Goal: Task Accomplishment & Management: Manage account settings

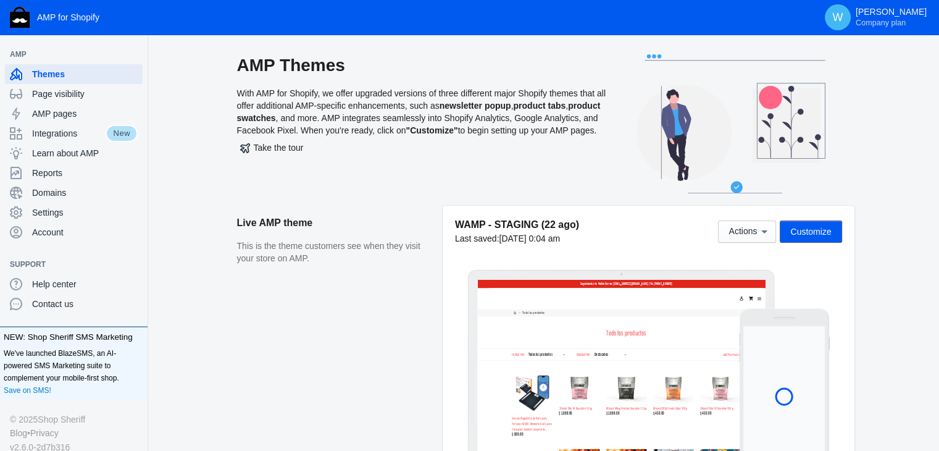
click at [367, 333] on aside "Live AMP theme This is the theme customers see when they visit your store on AM…" at bounding box center [340, 342] width 206 height 273
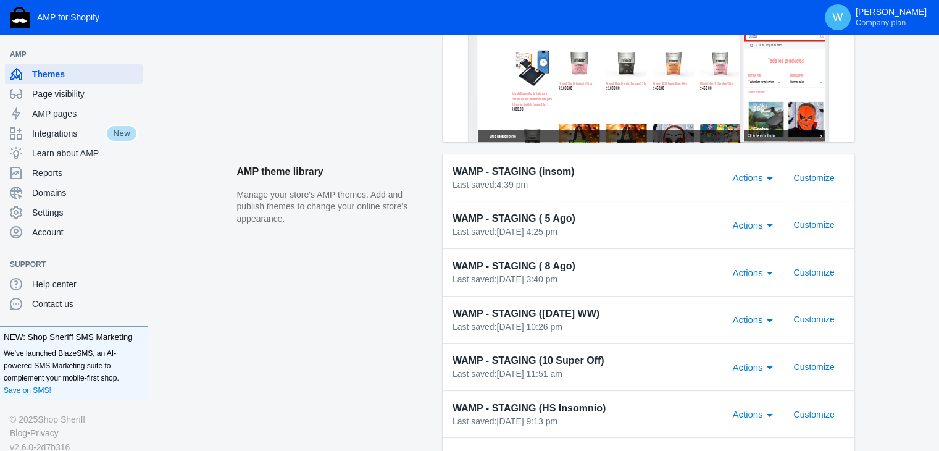
scroll to position [244, 0]
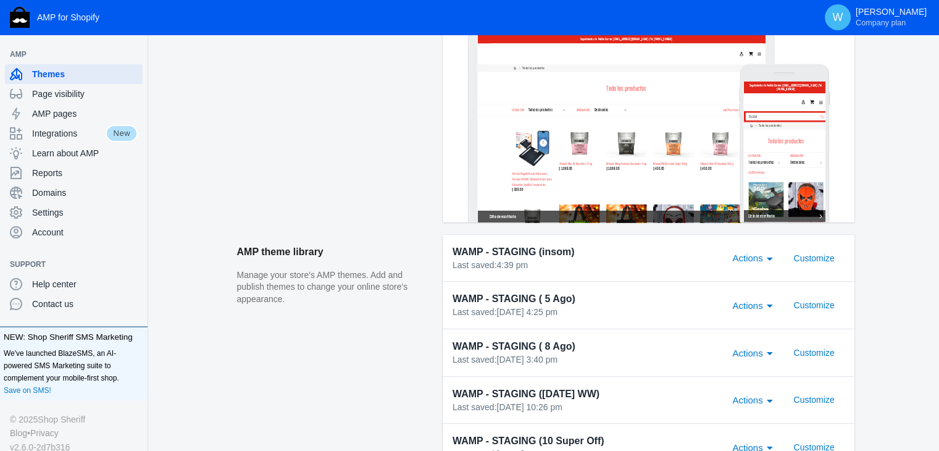
click at [770, 256] on div "Actions" at bounding box center [769, 257] width 11 height 15
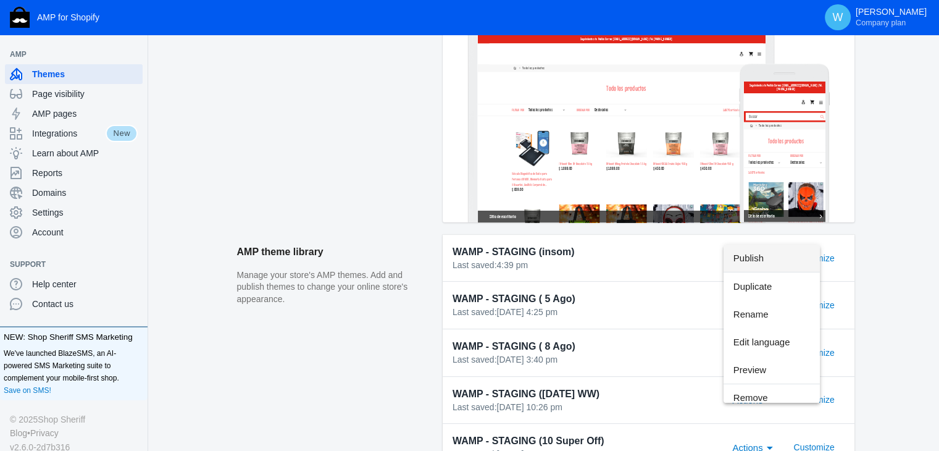
click at [782, 262] on span "Publish" at bounding box center [771, 258] width 77 height 28
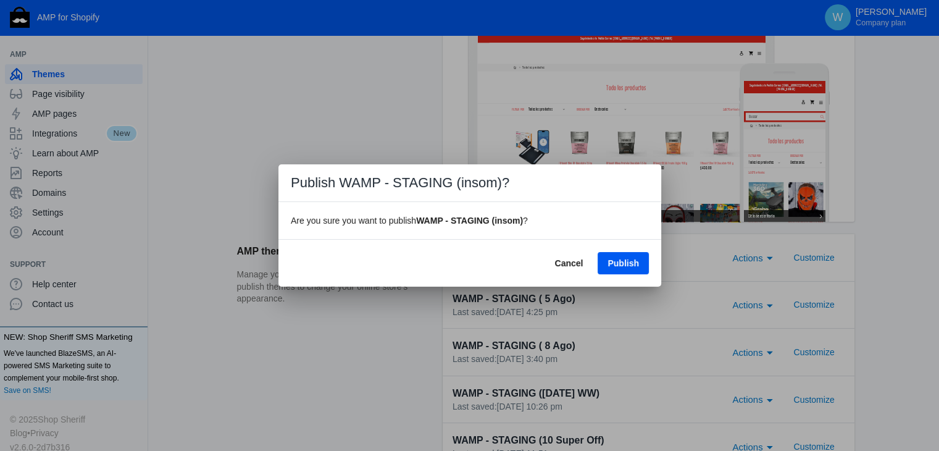
scroll to position [0, 0]
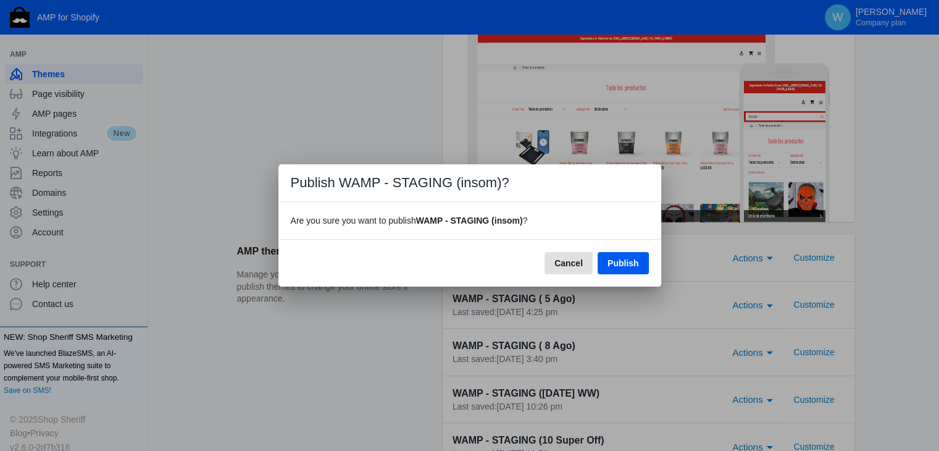
click at [569, 264] on span "Cancel" at bounding box center [568, 263] width 28 height 10
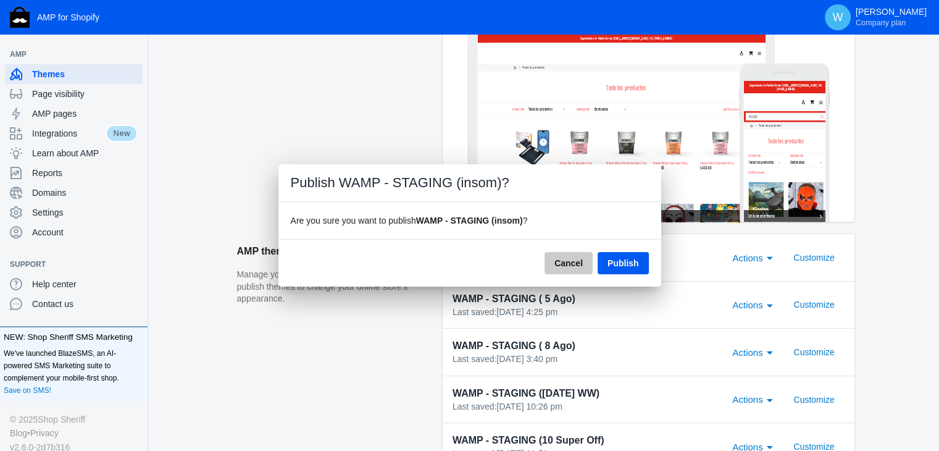
scroll to position [244, 0]
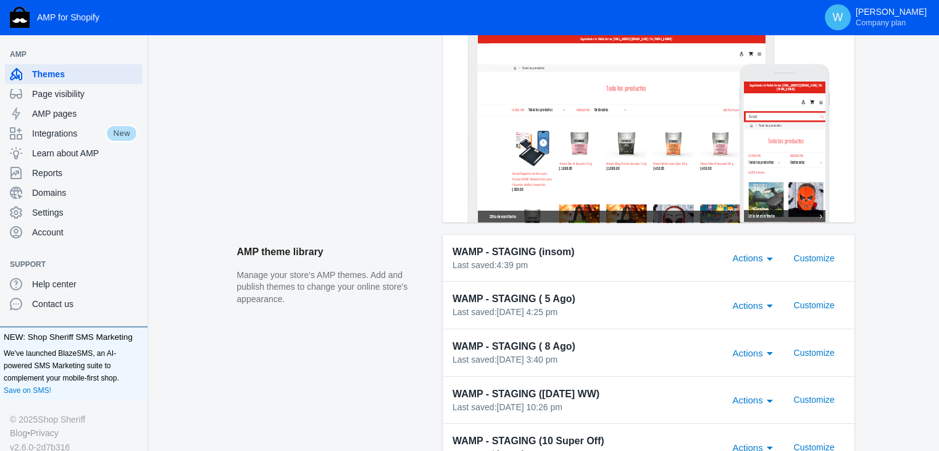
click at [760, 257] on span "Actions" at bounding box center [747, 257] width 30 height 10
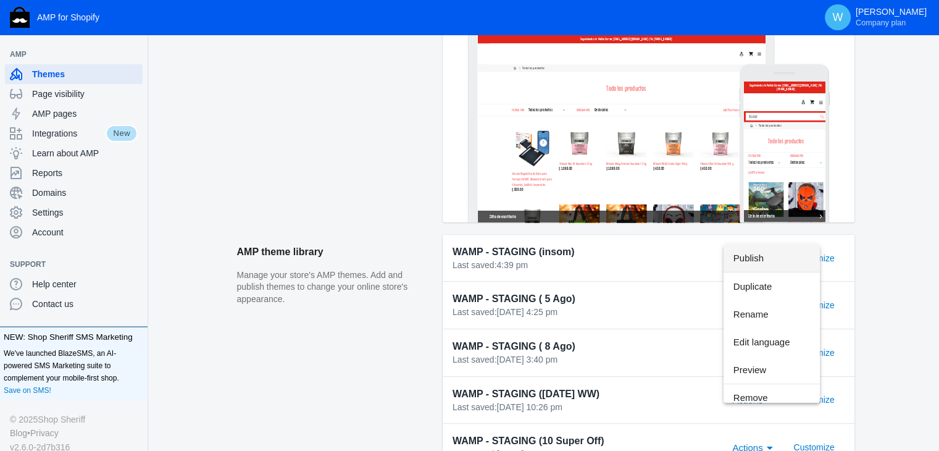
click at [767, 256] on span "Publish" at bounding box center [771, 258] width 77 height 28
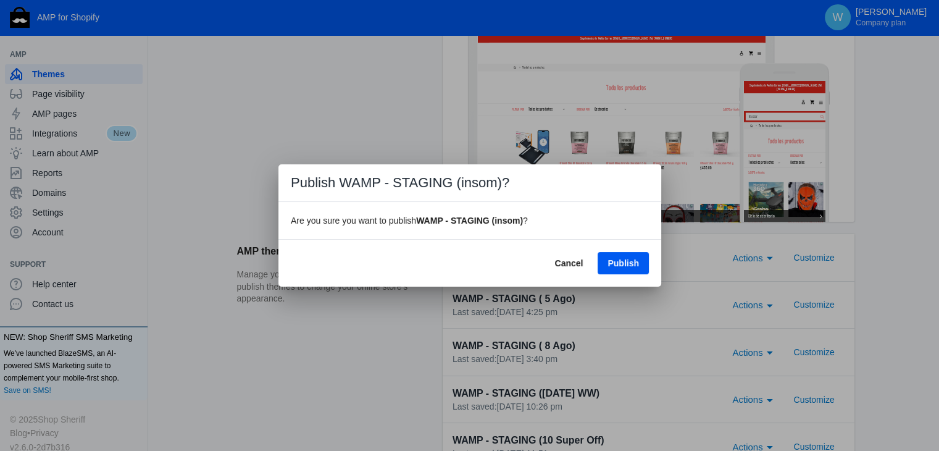
scroll to position [0, 0]
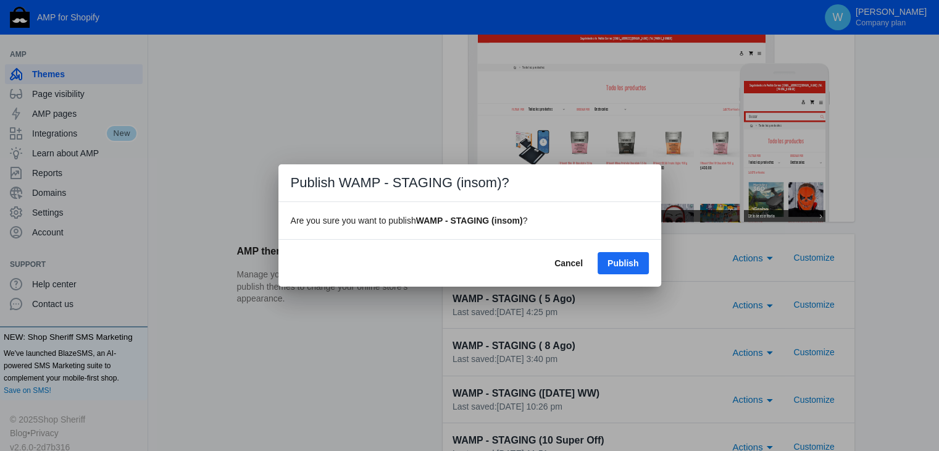
click at [643, 268] on button "Publish" at bounding box center [622, 263] width 51 height 22
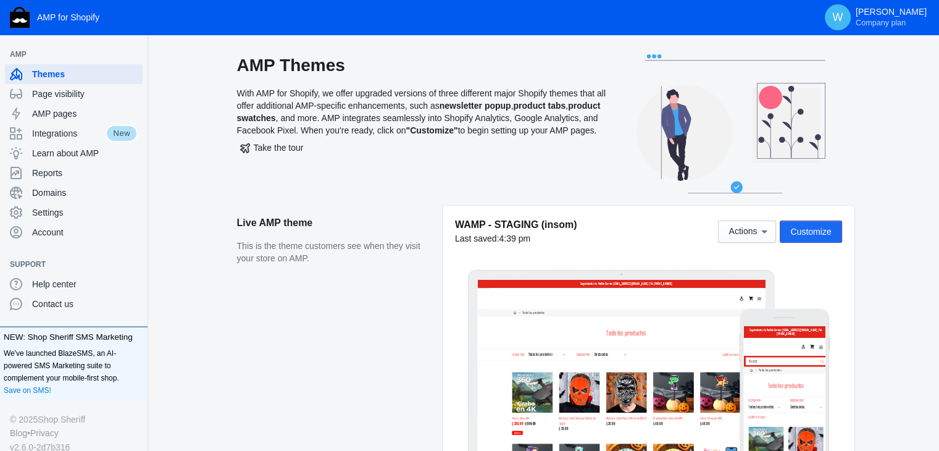
click at [812, 233] on span "Customize" at bounding box center [810, 231] width 41 height 10
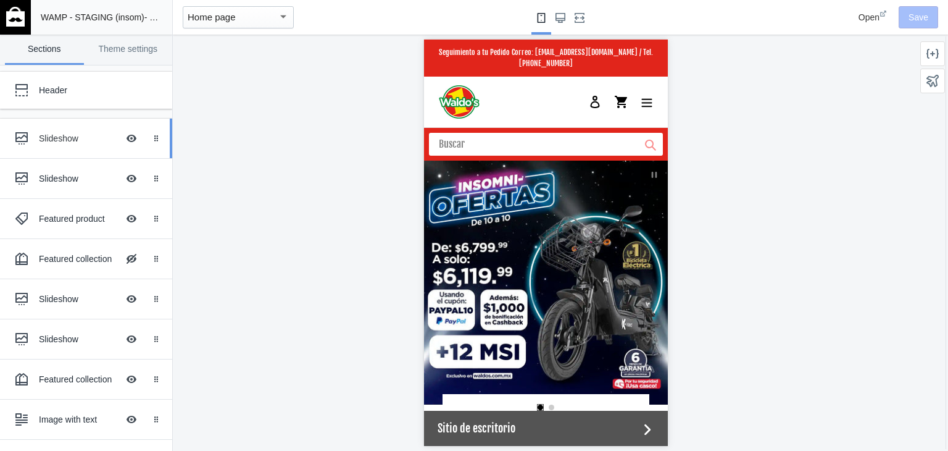
click at [51, 136] on div "Slideshow" at bounding box center [78, 138] width 79 height 12
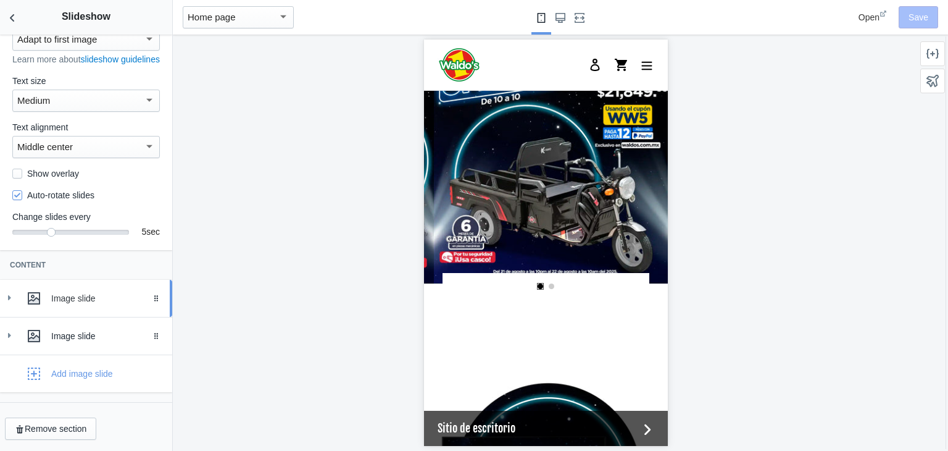
scroll to position [0, 235]
click at [22, 296] on div at bounding box center [34, 298] width 25 height 25
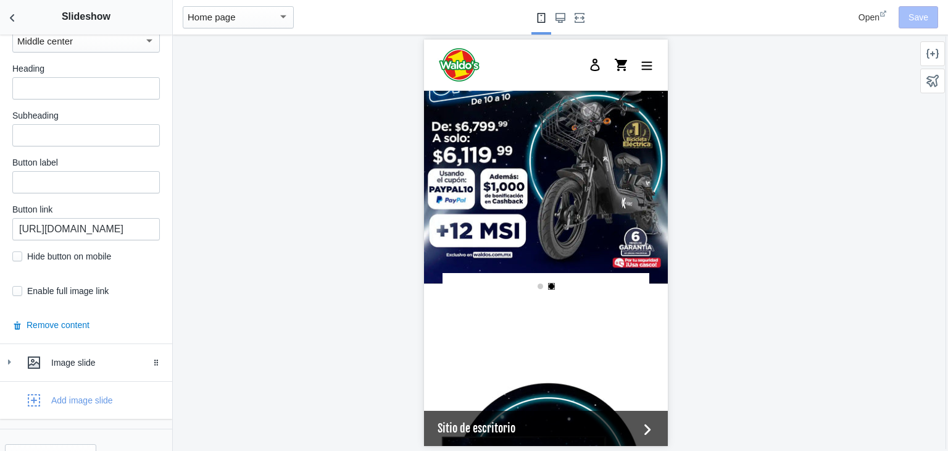
scroll to position [0, 0]
click at [17, 292] on input "checkbox" at bounding box center [17, 291] width 10 height 10
checkbox input "true"
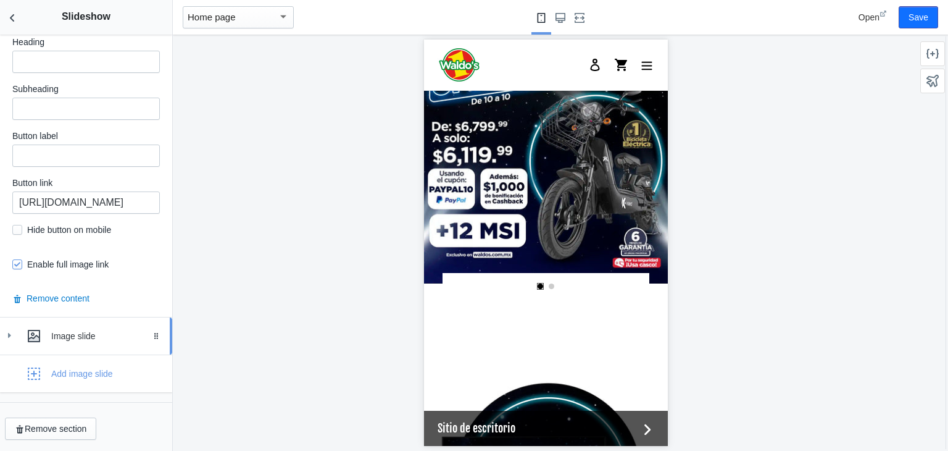
click at [17, 340] on div "Image slide" at bounding box center [86, 335] width 154 height 25
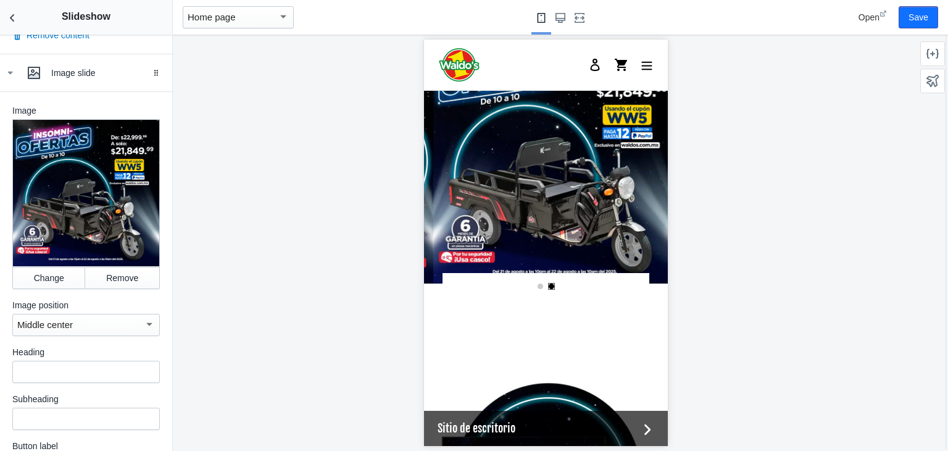
scroll to position [1041, 0]
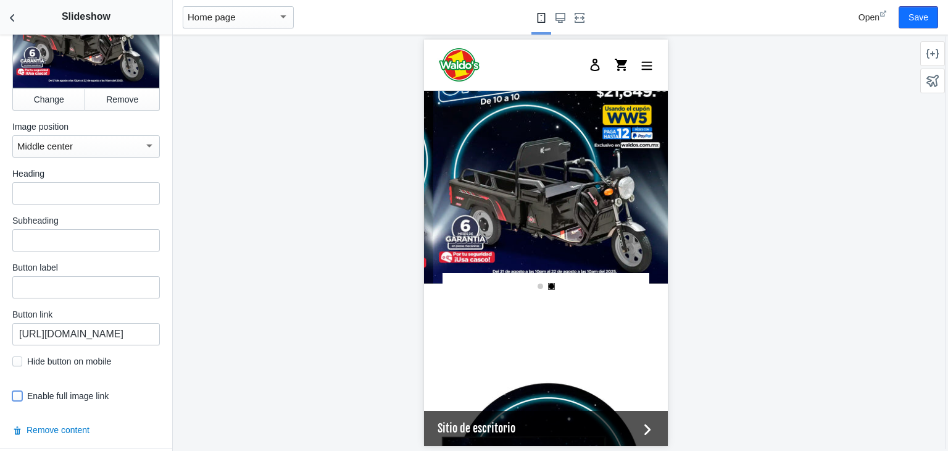
click at [17, 391] on input "checkbox" at bounding box center [17, 396] width 10 height 10
checkbox input "true"
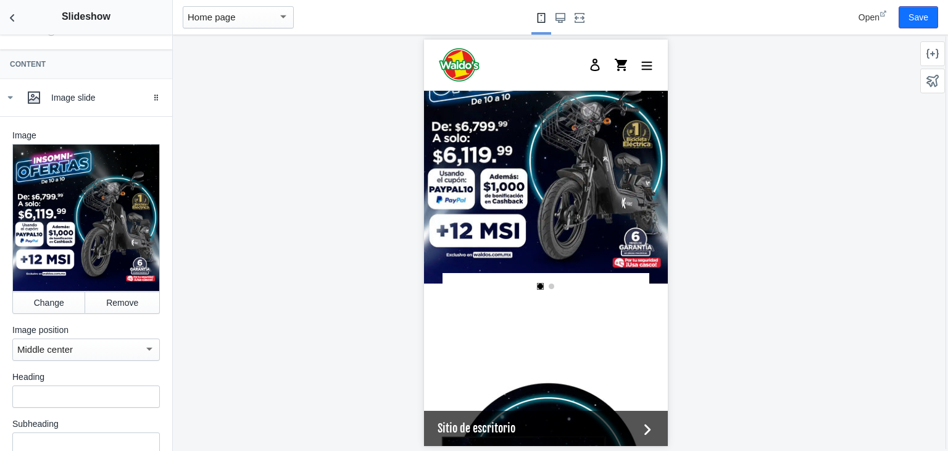
scroll to position [209, 0]
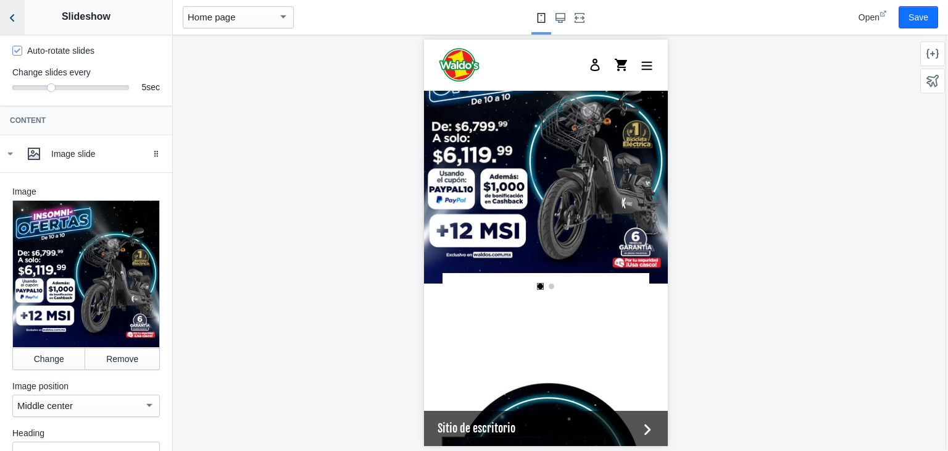
click at [10, 16] on icon "Back to sections" at bounding box center [12, 18] width 12 height 12
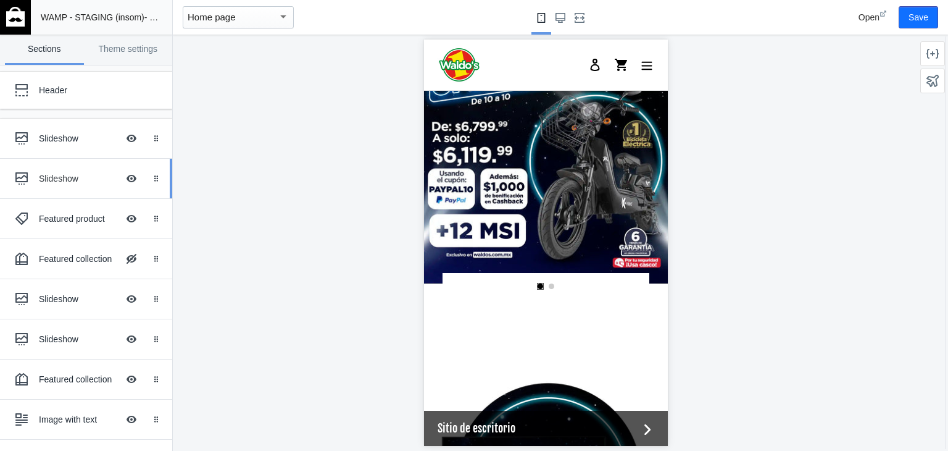
click at [45, 173] on div "Slideshow" at bounding box center [78, 178] width 79 height 12
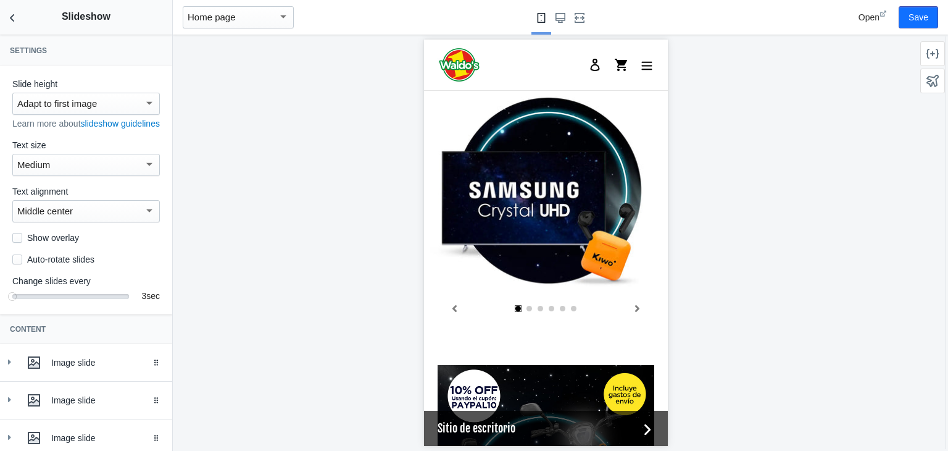
scroll to position [0, 0]
click at [21, 278] on div "Slide height Adapt to first image Learn more about slideshow guidelines Text si…" at bounding box center [86, 189] width 172 height 249
click at [20, 265] on label "Auto-rotate slides" at bounding box center [53, 259] width 82 height 12
click at [20, 264] on input "Auto-rotate slides" at bounding box center [17, 259] width 10 height 10
checkbox input "true"
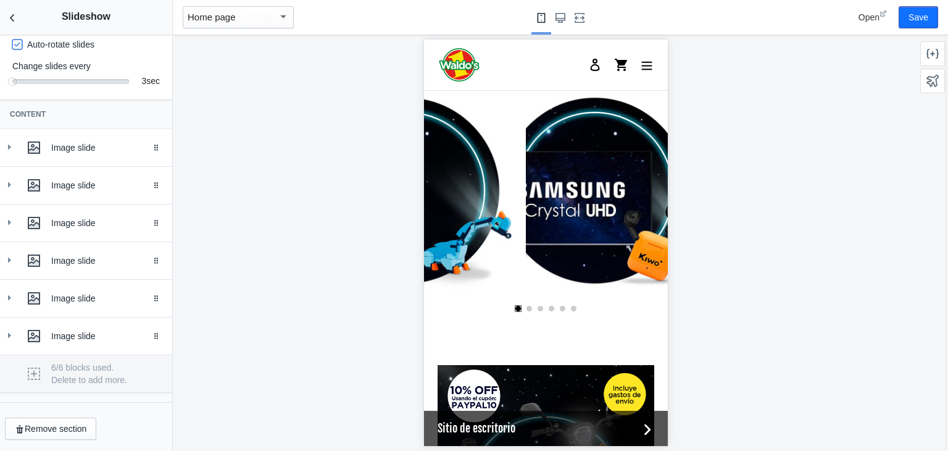
scroll to position [0, 235]
click at [5, 146] on icon at bounding box center [9, 147] width 12 height 12
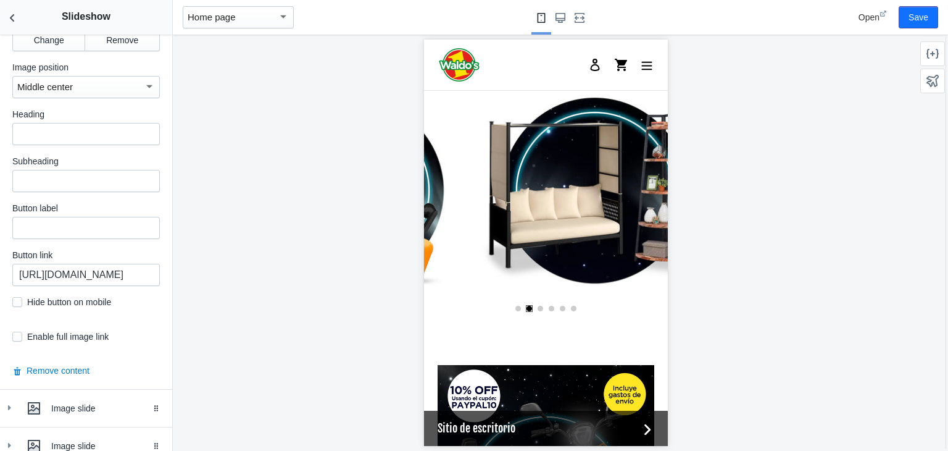
scroll to position [528, 0]
click at [18, 334] on input "checkbox" at bounding box center [17, 336] width 10 height 10
checkbox input "true"
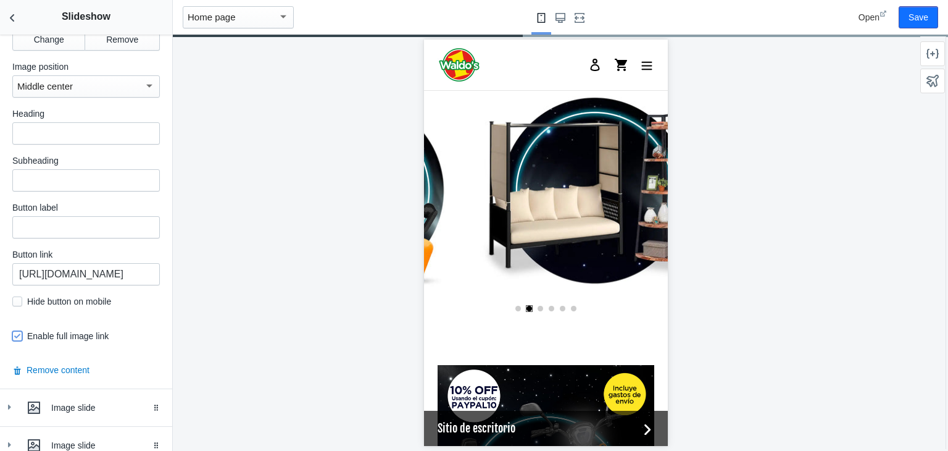
scroll to position [0, 0]
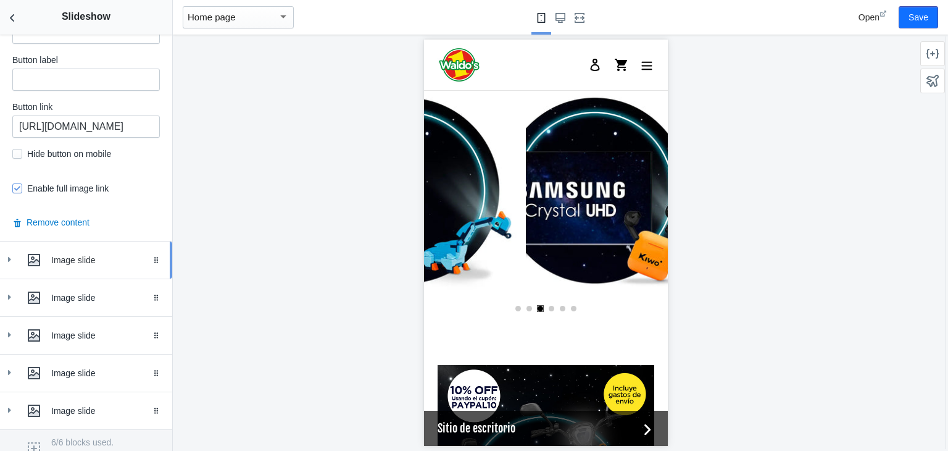
click at [12, 254] on icon at bounding box center [9, 259] width 12 height 12
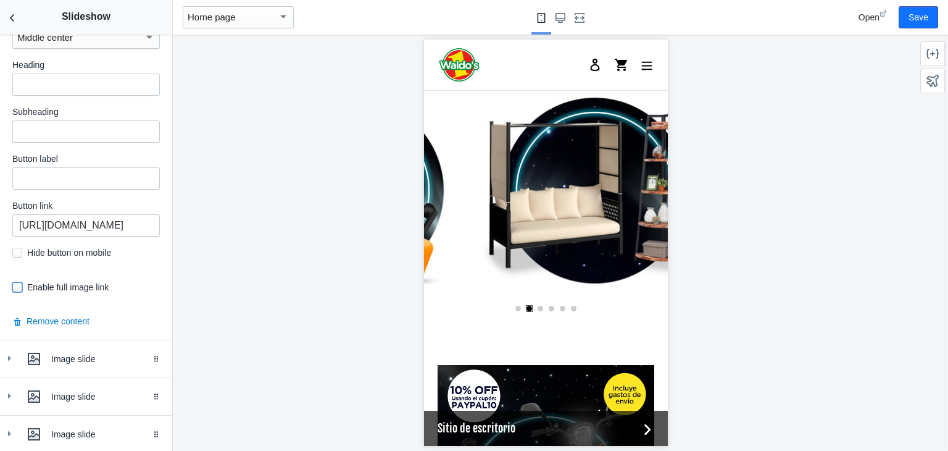
click at [20, 282] on input "checkbox" at bounding box center [17, 287] width 10 height 10
checkbox input "true"
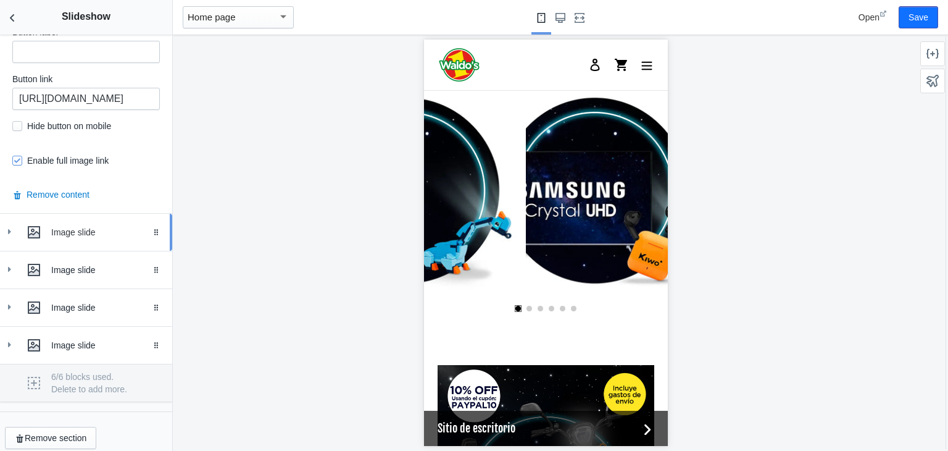
click at [14, 230] on div "Image slide" at bounding box center [86, 232] width 154 height 25
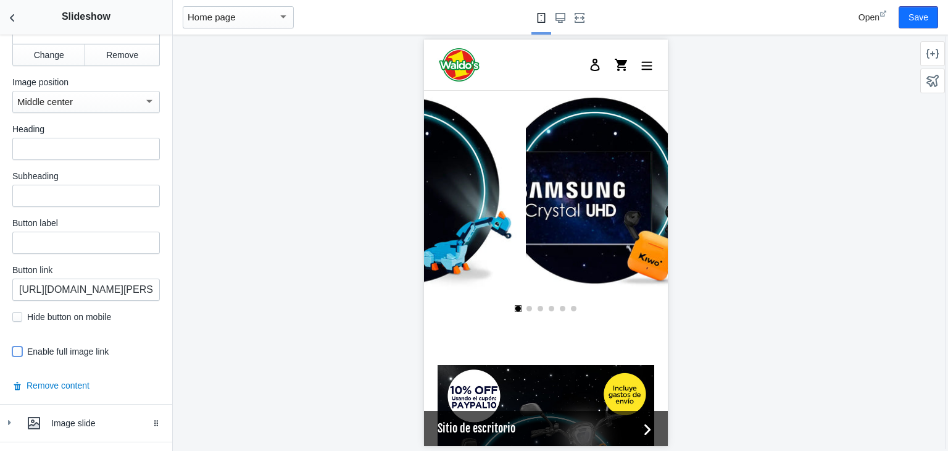
click at [18, 346] on input "checkbox" at bounding box center [17, 351] width 10 height 10
checkbox input "true"
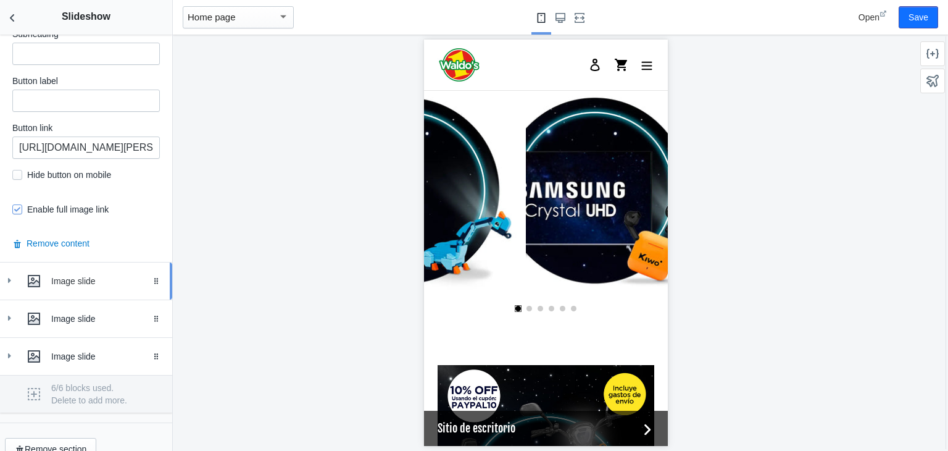
click at [13, 274] on icon at bounding box center [9, 280] width 12 height 12
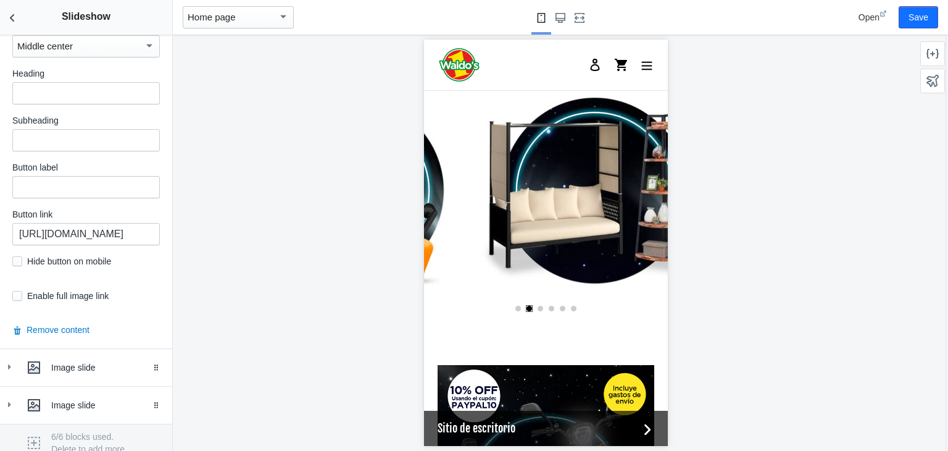
click at [16, 267] on div "Image Change Remove Image position Middle center Heading Subheading Button labe…" at bounding box center [86, 80] width 172 height 535
click at [16, 291] on input "checkbox" at bounding box center [17, 296] width 10 height 10
checkbox input "true"
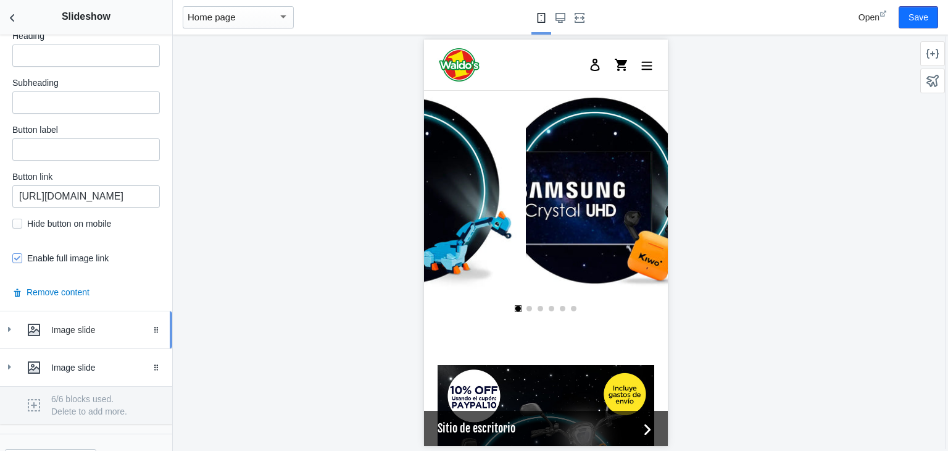
click at [22, 317] on div at bounding box center [34, 329] width 25 height 25
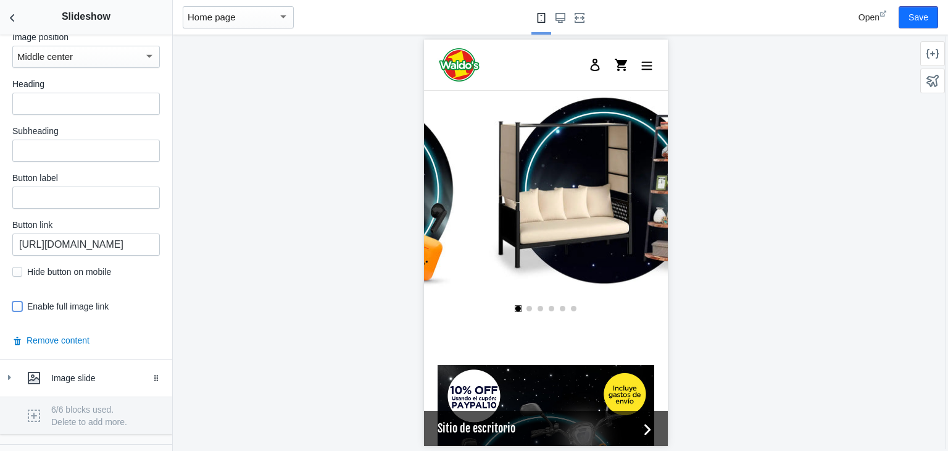
click at [19, 301] on input "checkbox" at bounding box center [17, 306] width 10 height 10
checkbox input "true"
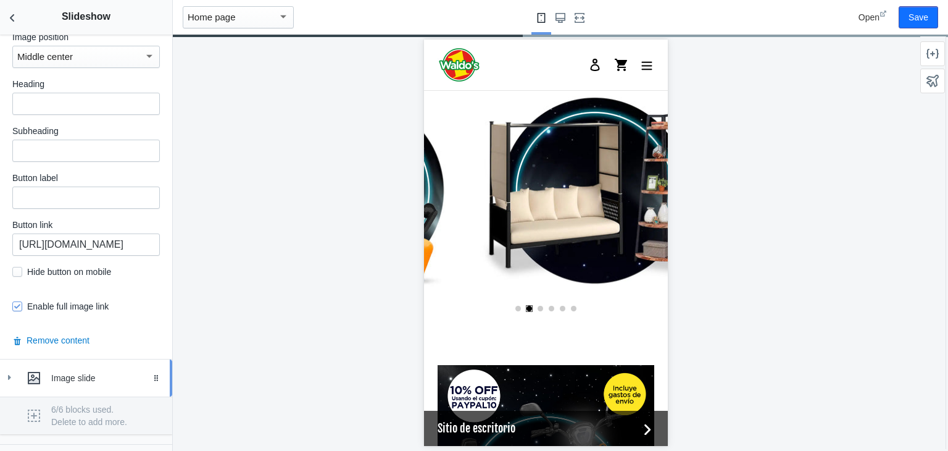
click at [5, 371] on icon at bounding box center [9, 377] width 12 height 12
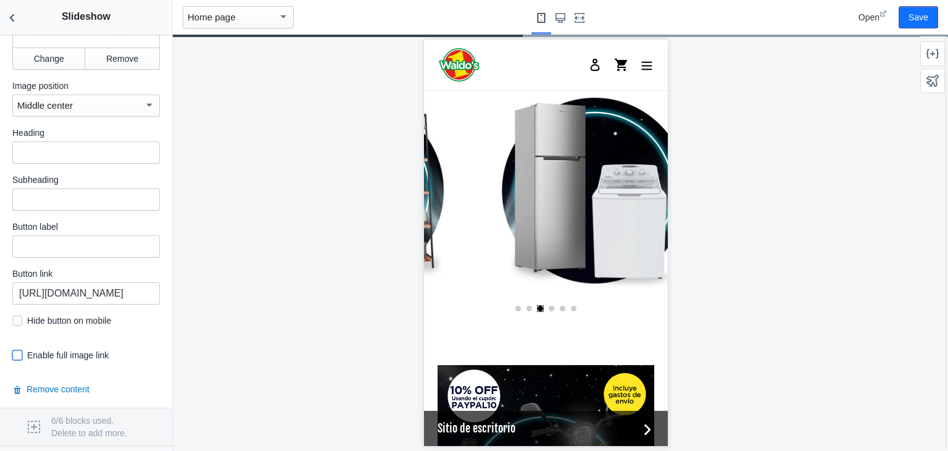
click at [18, 350] on input "checkbox" at bounding box center [17, 355] width 10 height 10
checkbox input "true"
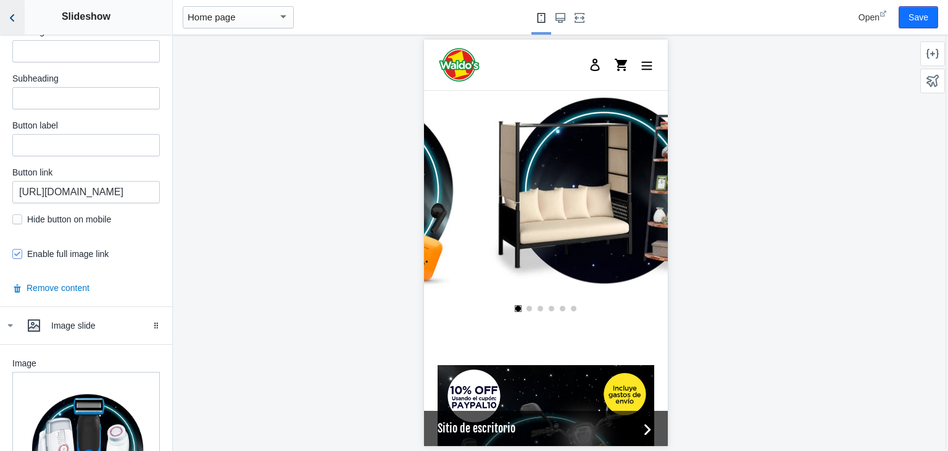
click at [10, 12] on icon "Back to sections" at bounding box center [12, 18] width 12 height 12
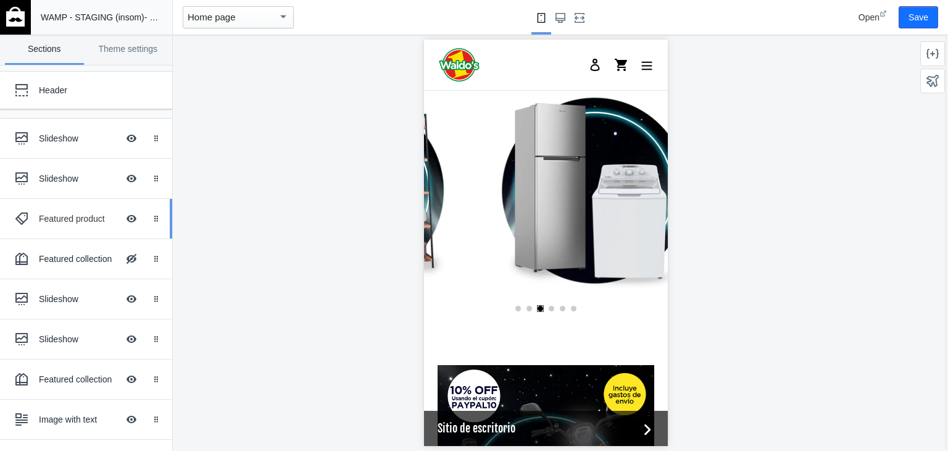
click at [69, 219] on div "Featured product" at bounding box center [78, 218] width 79 height 12
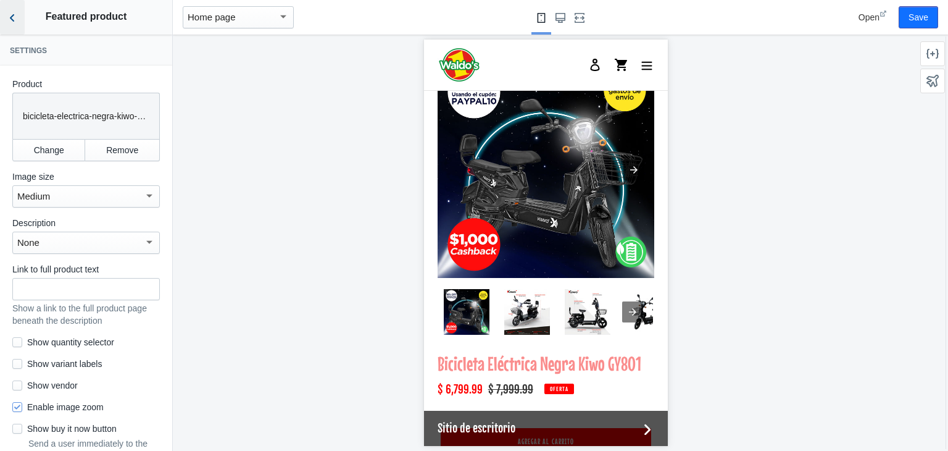
click at [16, 20] on icon "Back to sections" at bounding box center [12, 18] width 12 height 12
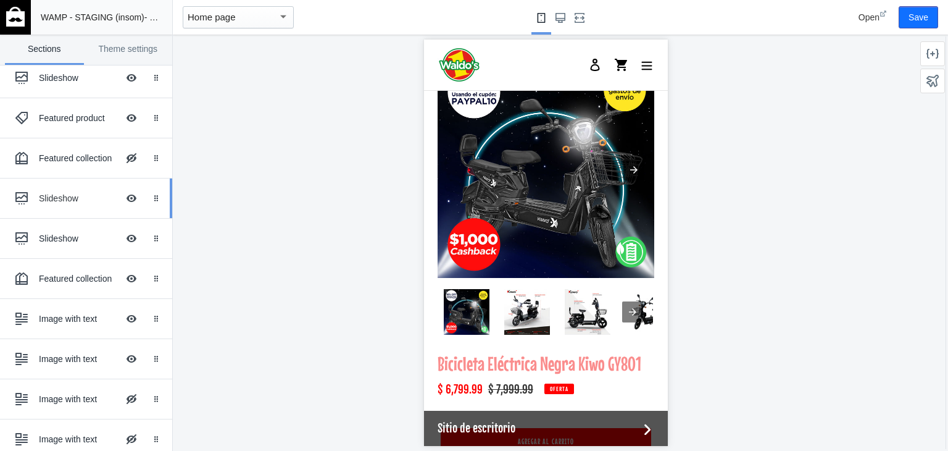
click at [73, 194] on div "Slideshow" at bounding box center [78, 198] width 79 height 12
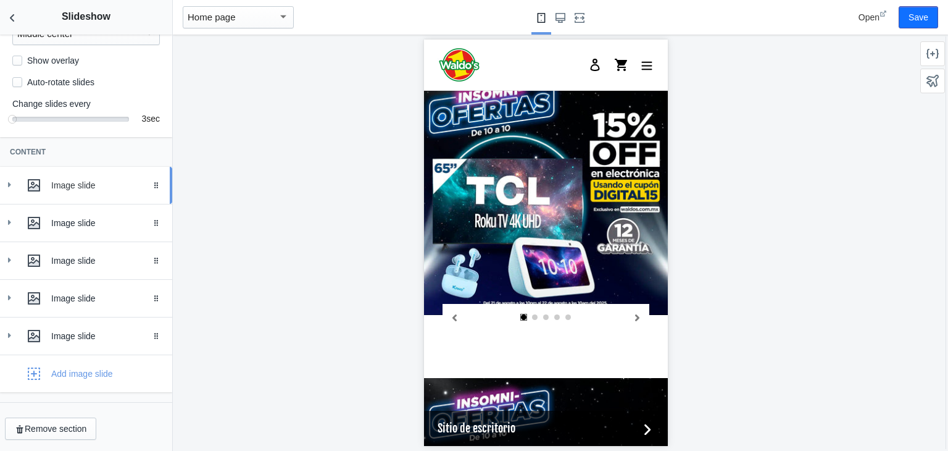
click at [20, 183] on div "Image slide" at bounding box center [86, 185] width 154 height 25
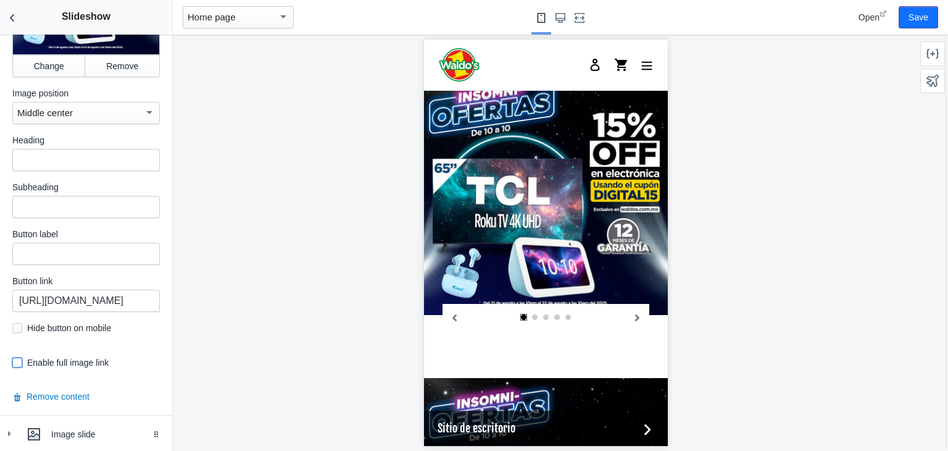
click at [15, 364] on input "checkbox" at bounding box center [17, 362] width 10 height 10
checkbox input "true"
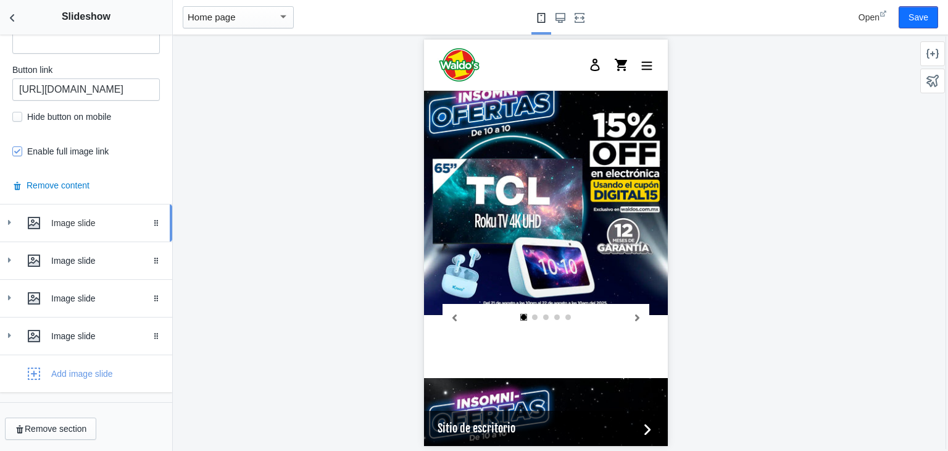
click at [17, 227] on div "Image slide" at bounding box center [86, 222] width 154 height 25
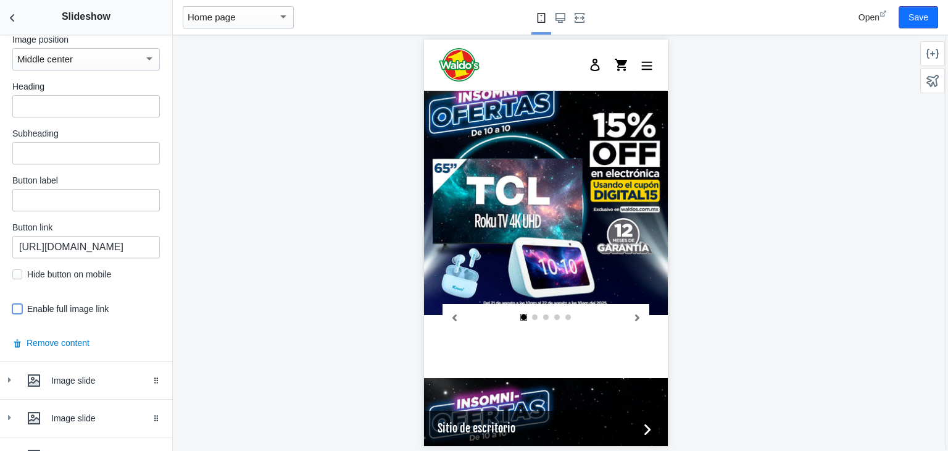
click at [19, 304] on input "checkbox" at bounding box center [17, 309] width 10 height 10
checkbox input "true"
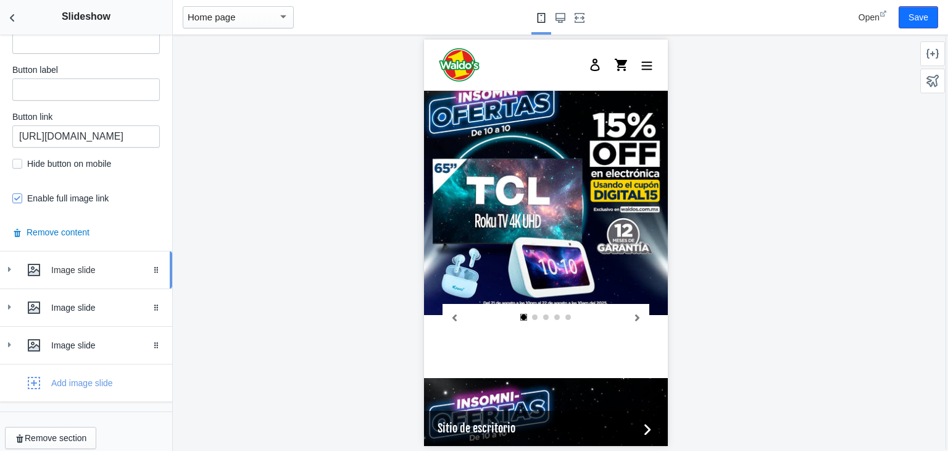
click at [17, 270] on div "Image slide" at bounding box center [86, 269] width 154 height 25
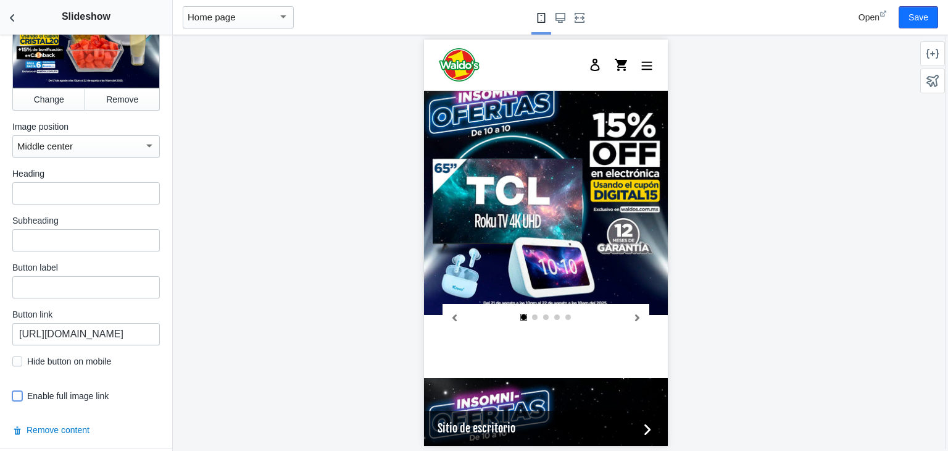
click at [15, 391] on input "checkbox" at bounding box center [17, 396] width 10 height 10
checkbox input "true"
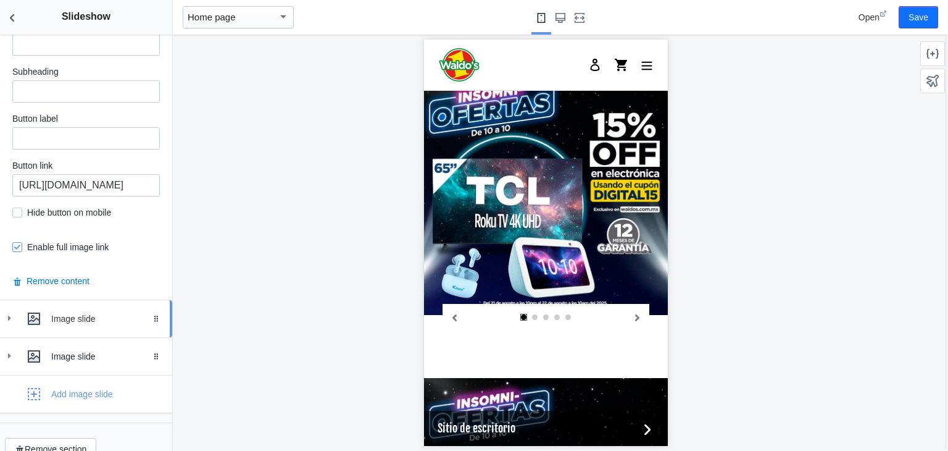
click at [5, 312] on icon at bounding box center [9, 318] width 12 height 12
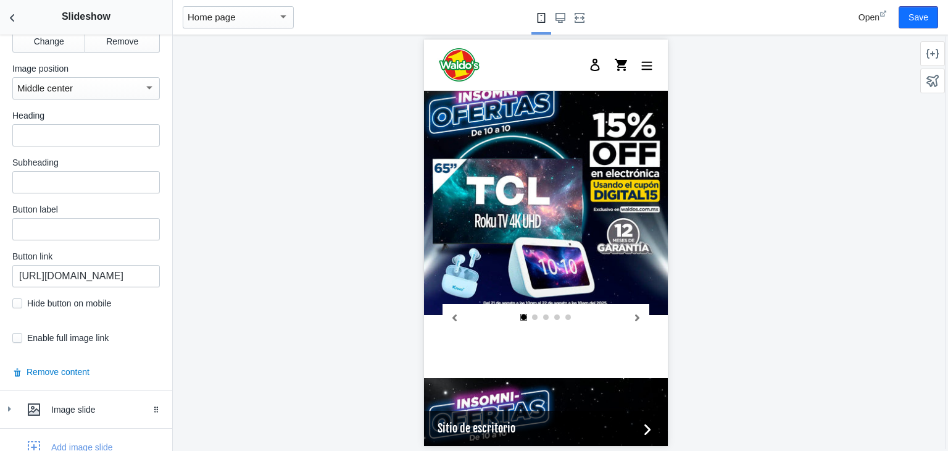
click at [222, 269] on div at bounding box center [546, 243] width 746 height 416
click at [17, 333] on input "checkbox" at bounding box center [17, 338] width 10 height 10
checkbox input "true"
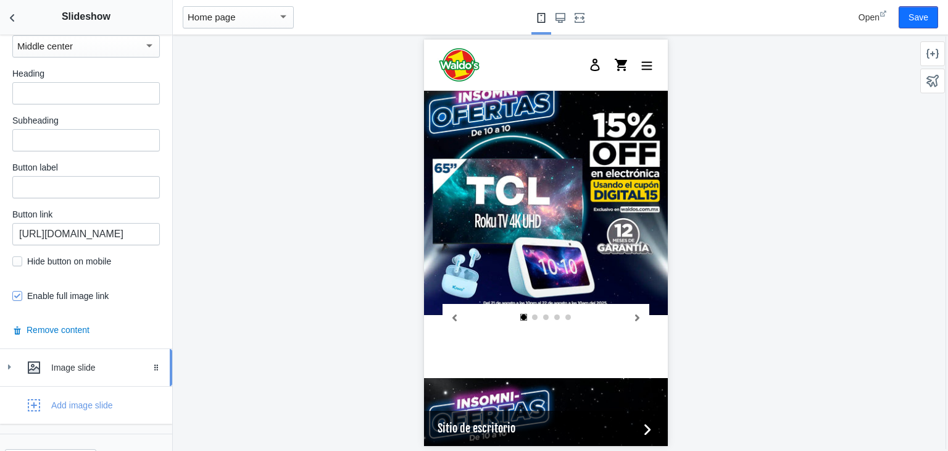
click at [2, 349] on link "Image slide Drag to reorder" at bounding box center [86, 367] width 172 height 37
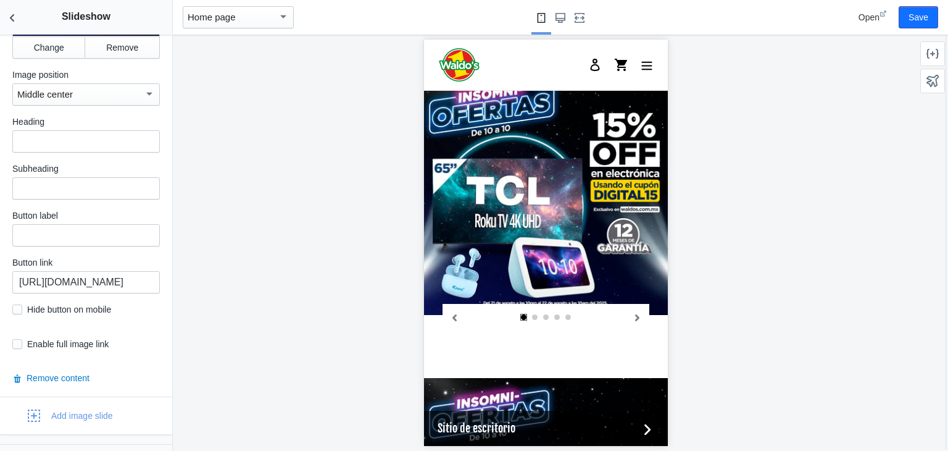
click at [283, 398] on div at bounding box center [546, 243] width 746 height 416
click at [20, 339] on input "checkbox" at bounding box center [17, 344] width 10 height 10
checkbox input "true"
click at [16, 18] on icon "Back to sections" at bounding box center [12, 18] width 12 height 12
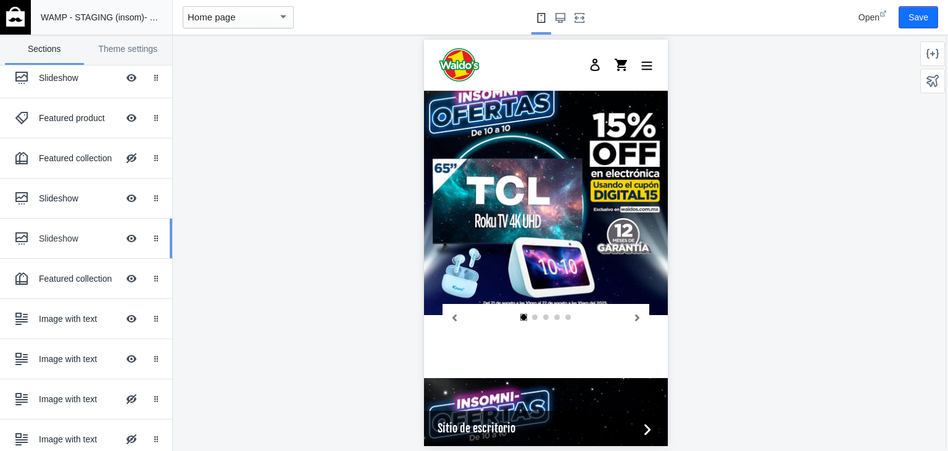
click at [67, 244] on div "Slideshow Hide Image with text overlay" at bounding box center [77, 238] width 136 height 27
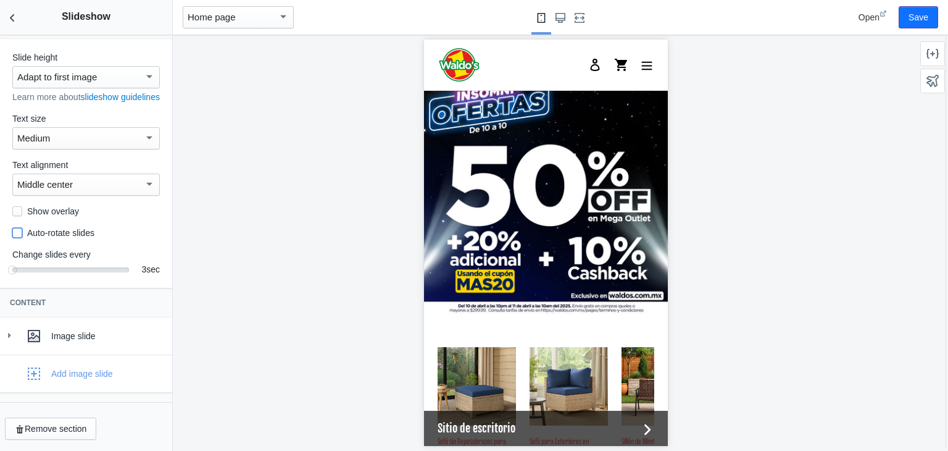
click at [16, 230] on input "Auto-rotate slides" at bounding box center [17, 233] width 10 height 10
checkbox input "true"
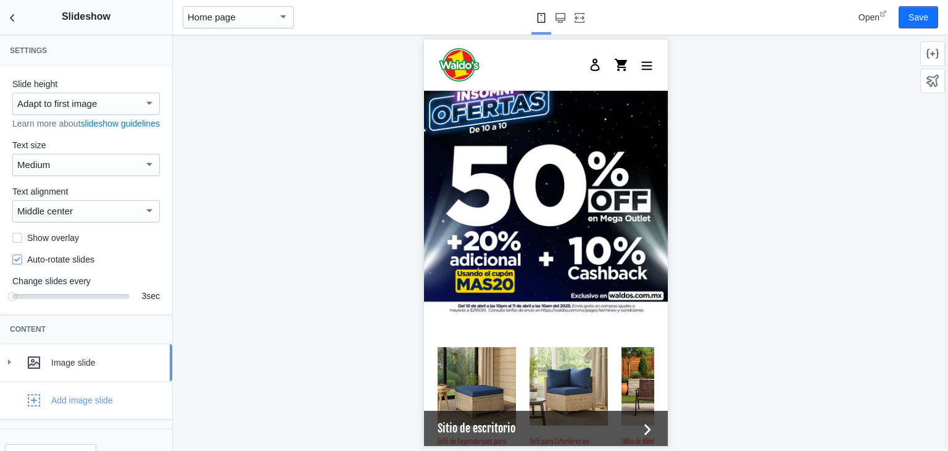
click at [7, 368] on icon at bounding box center [9, 361] width 12 height 12
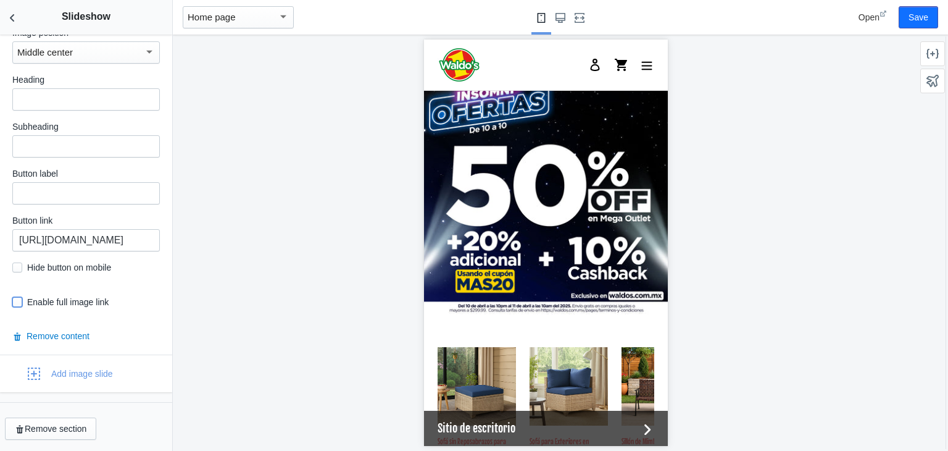
click at [12, 299] on input "checkbox" at bounding box center [17, 302] width 10 height 10
checkbox input "true"
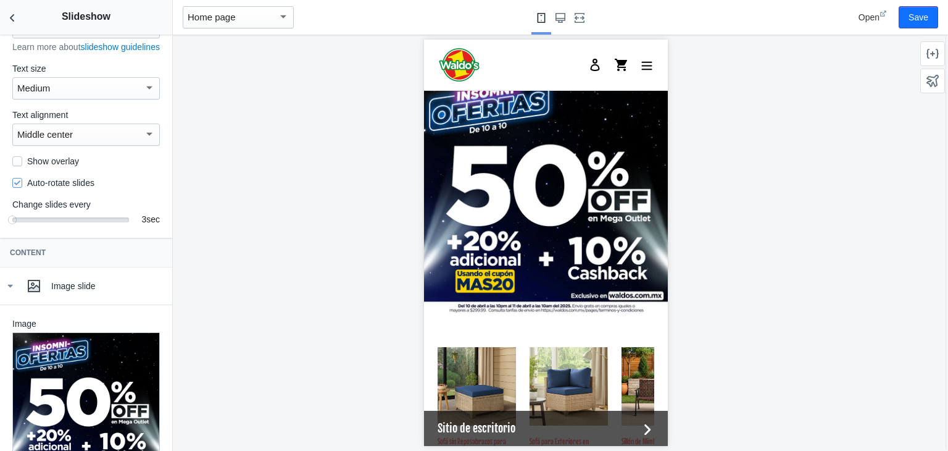
click at [20, 189] on label "Auto-rotate slides" at bounding box center [53, 183] width 82 height 12
click at [20, 188] on input "Auto-rotate slides" at bounding box center [17, 183] width 10 height 10
checkbox input "false"
click at [9, 17] on icon "Back to sections" at bounding box center [12, 18] width 12 height 12
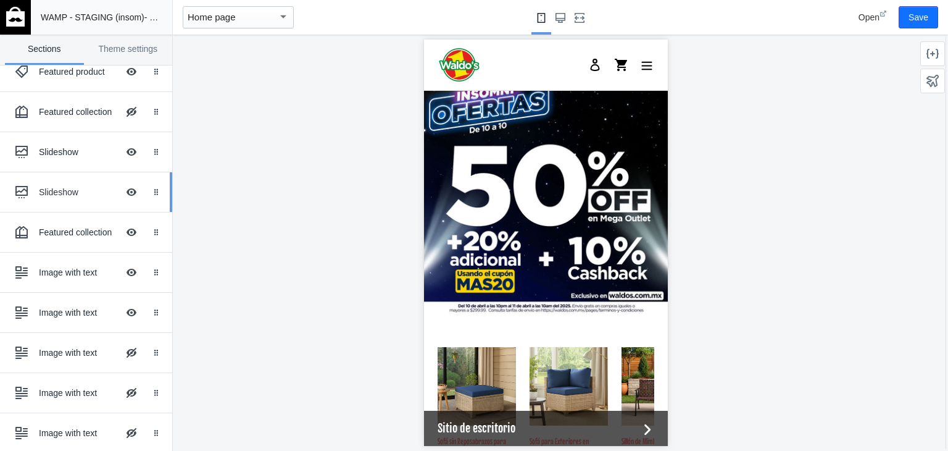
click at [51, 188] on div "Slideshow" at bounding box center [78, 192] width 79 height 12
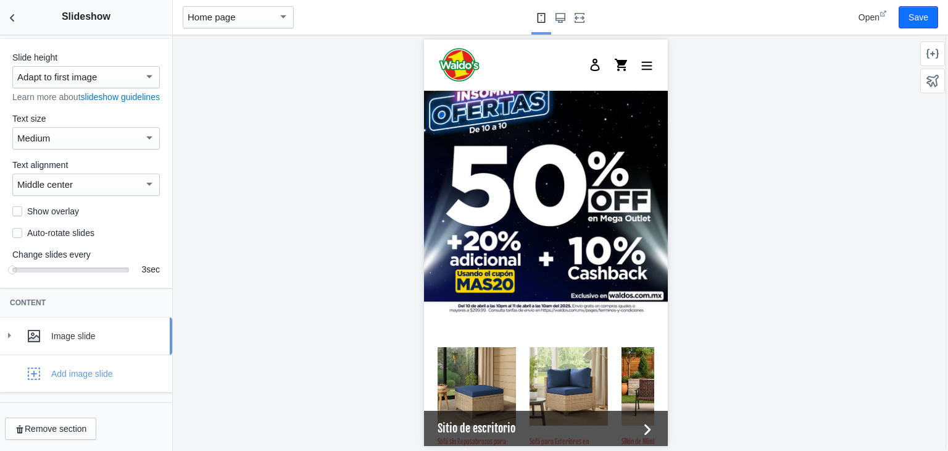
click at [22, 328] on div at bounding box center [34, 335] width 25 height 25
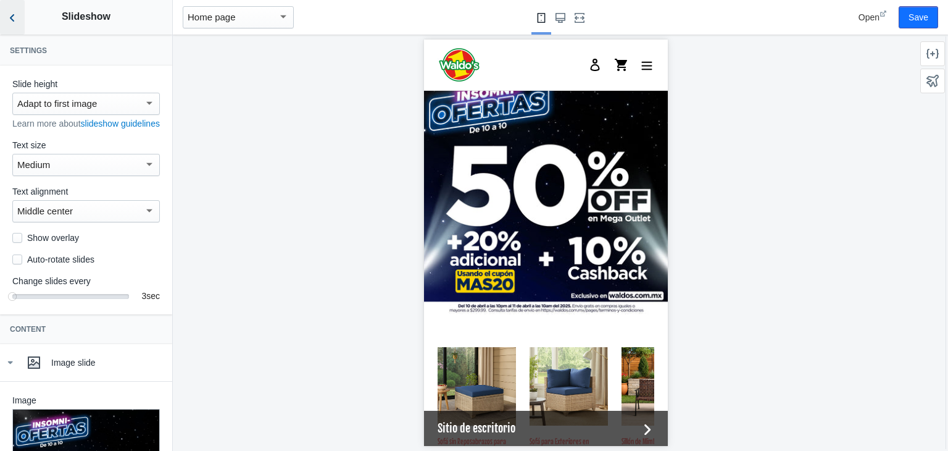
click at [15, 27] on button "Back to sections" at bounding box center [12, 17] width 25 height 35
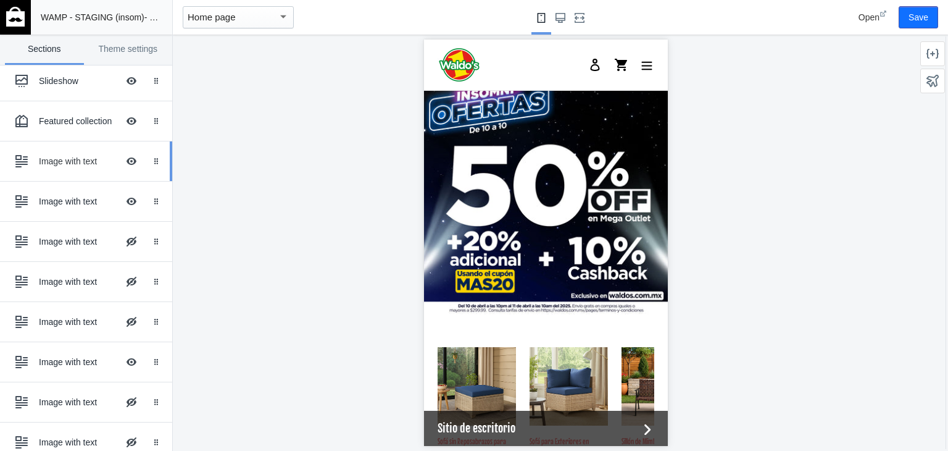
click at [50, 159] on div "Image with text" at bounding box center [78, 161] width 79 height 12
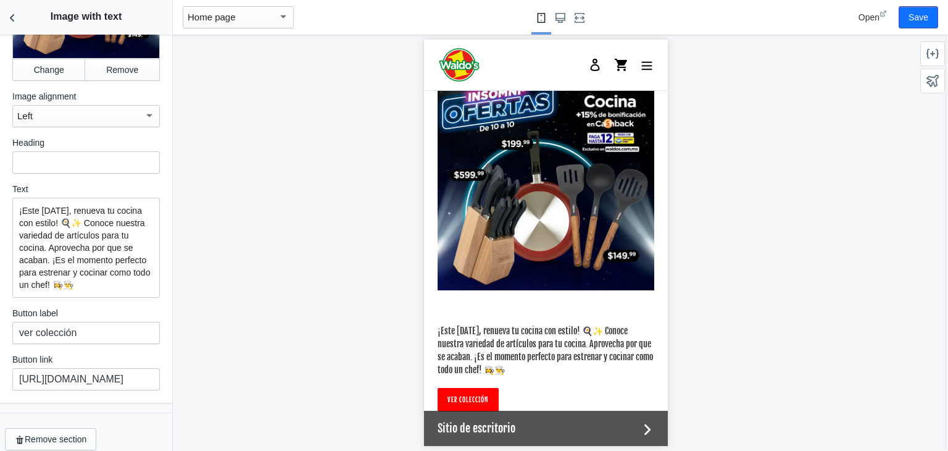
click at [159, 176] on div "Image Change Remove Image alignment Left Heading Text ¡Este fin de año, renueva…" at bounding box center [86, 143] width 172 height 518
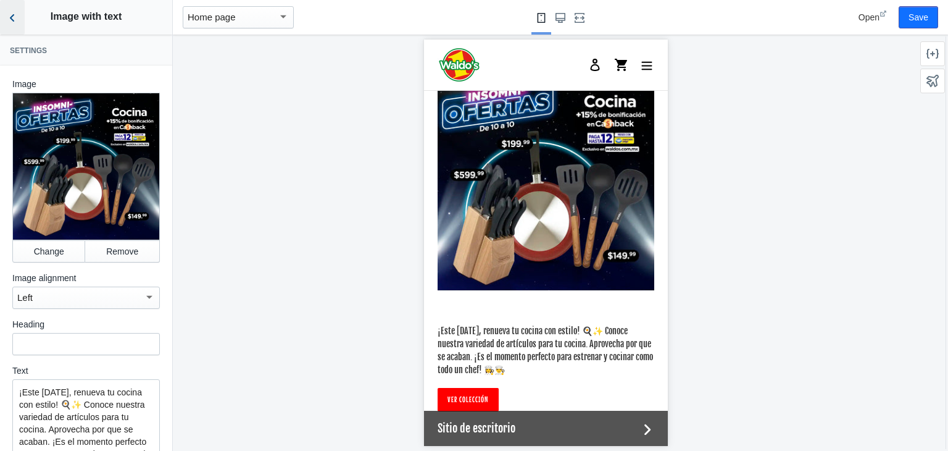
click at [15, 16] on icon "Back to sections" at bounding box center [12, 18] width 12 height 12
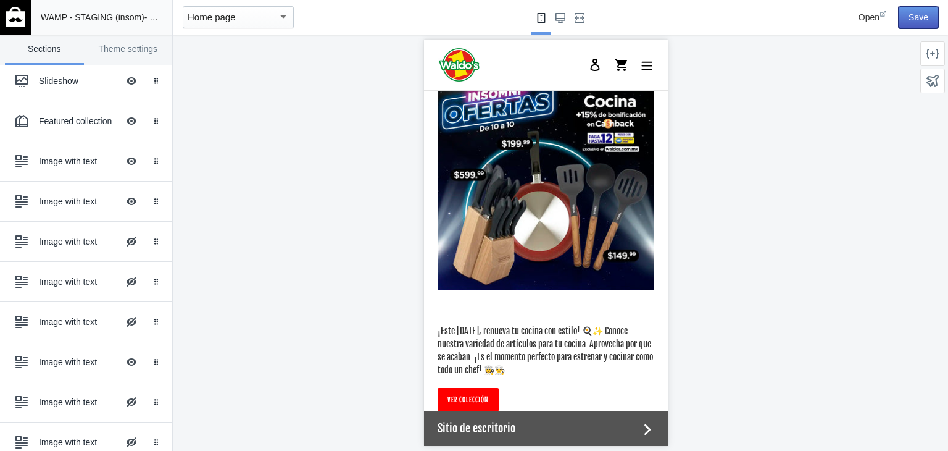
click at [911, 23] on button "Save" at bounding box center [918, 17] width 39 height 22
